Goal: Find specific page/section: Find specific page/section

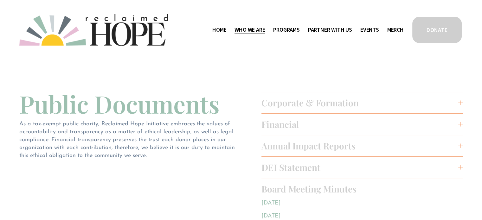
click at [216, 15] on div "Home Who We Are Staff & Board Contact" at bounding box center [211, 30] width 384 height 32
click at [0, 0] on span "Staff & Board" at bounding box center [0, 0] width 0 height 0
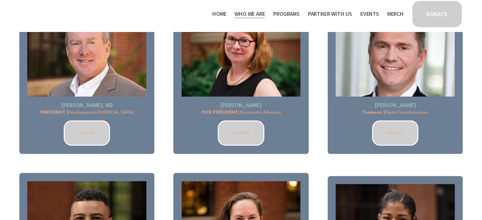
scroll to position [564, 0]
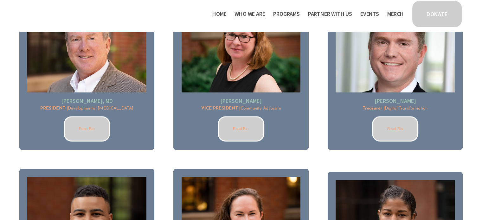
click at [92, 127] on link "Read Bio" at bounding box center [87, 128] width 47 height 25
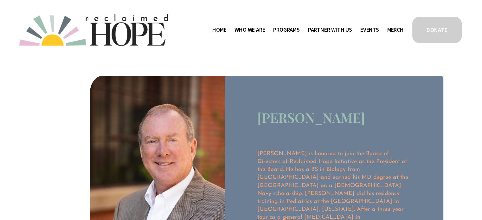
click at [0, 0] on span "Public Documents" at bounding box center [0, 0] width 0 height 0
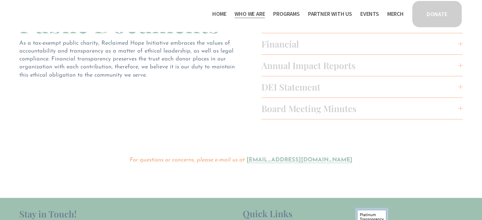
scroll to position [53, 0]
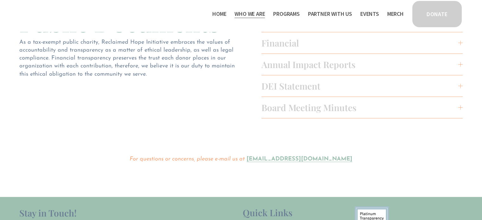
click at [279, 110] on span "Board Meeting Minutes" at bounding box center [359, 108] width 197 height 12
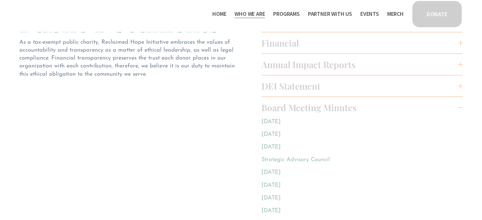
click at [288, 161] on link "Strategic Advisory Council" at bounding box center [295, 160] width 68 height 6
